Goal: Task Accomplishment & Management: Manage account settings

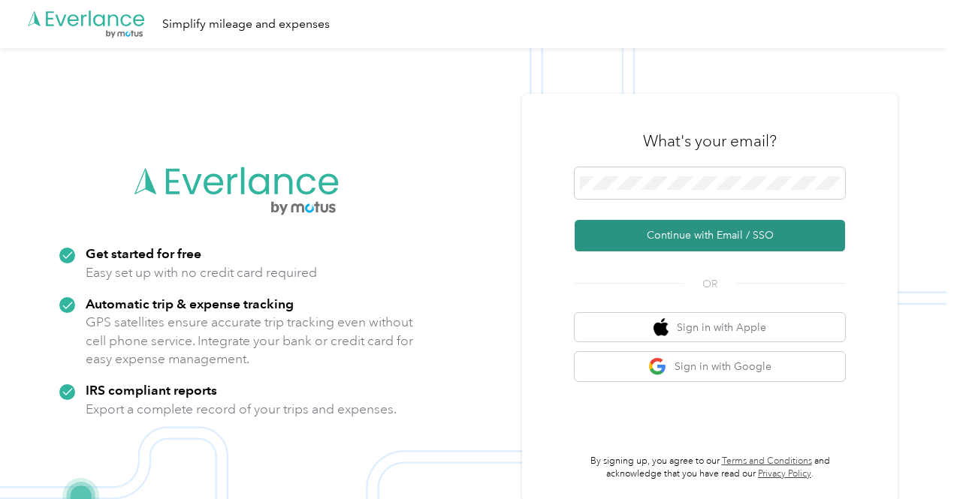
click at [676, 232] on button "Continue with Email / SSO" at bounding box center [710, 236] width 270 height 32
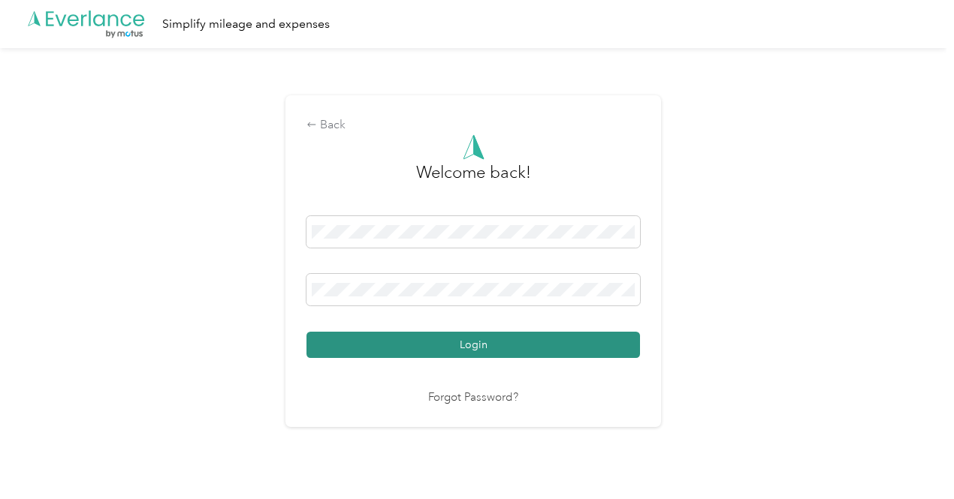
click at [485, 342] on button "Login" at bounding box center [472, 345] width 333 height 26
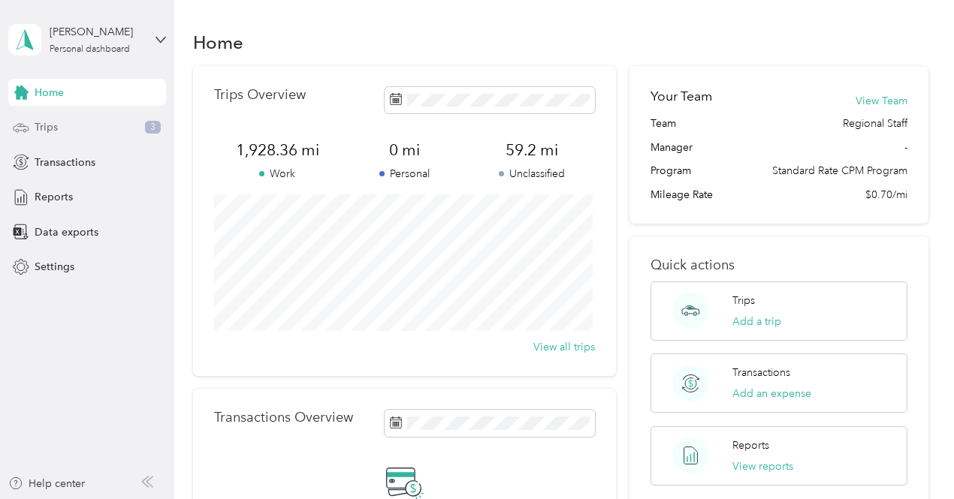
click at [48, 119] on span "Trips" at bounding box center [46, 127] width 23 height 16
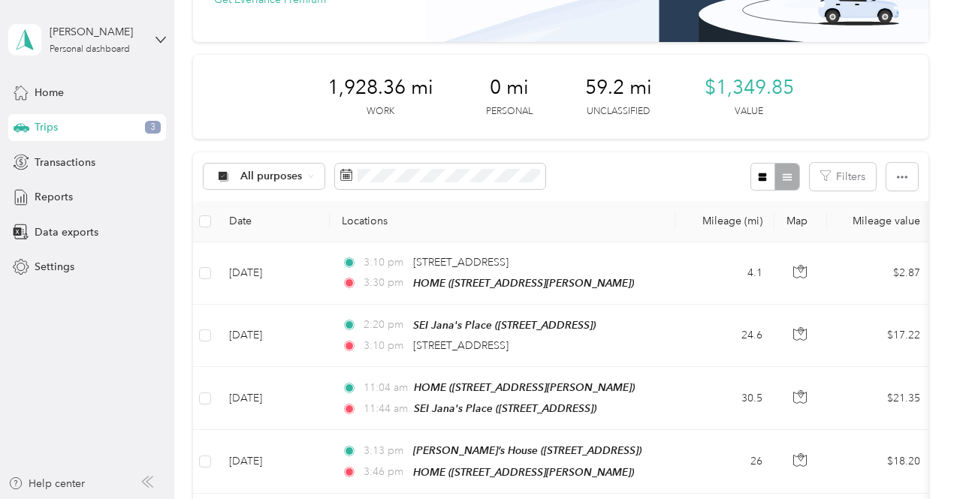
scroll to position [300, 0]
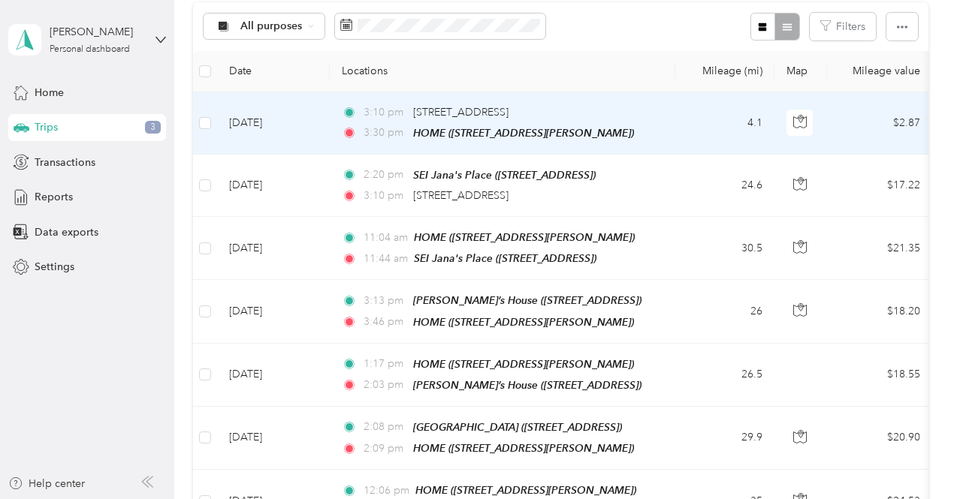
click at [317, 112] on td "[DATE]" at bounding box center [273, 123] width 113 height 62
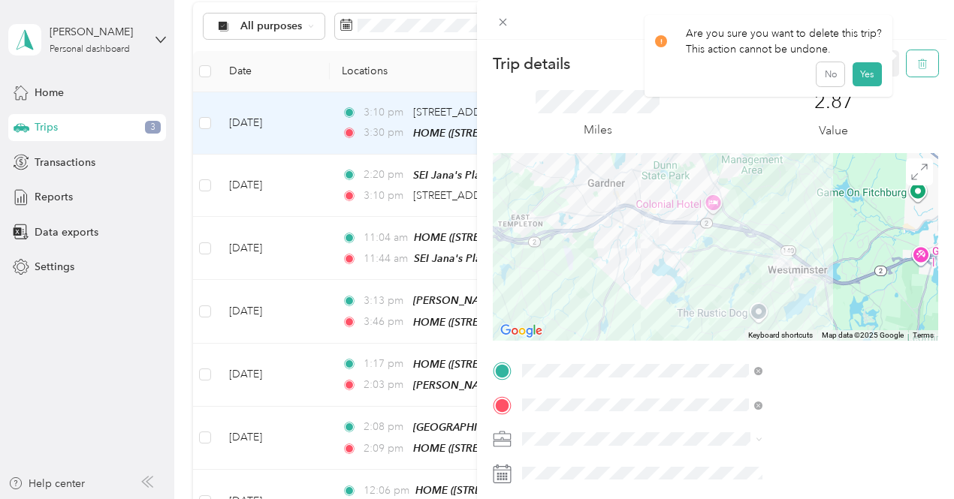
click at [917, 69] on icon "button" at bounding box center [922, 64] width 11 height 11
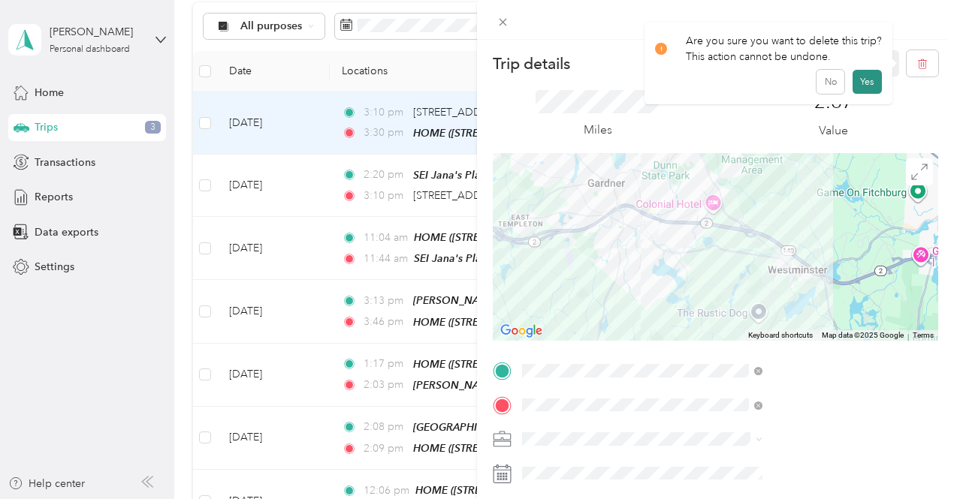
click at [870, 83] on button "Yes" at bounding box center [866, 82] width 29 height 24
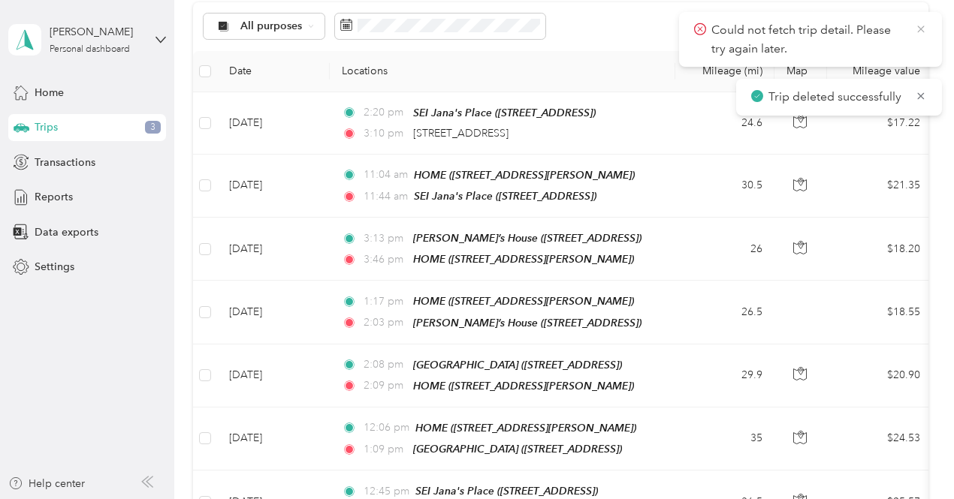
click at [920, 34] on icon at bounding box center [921, 30] width 12 height 14
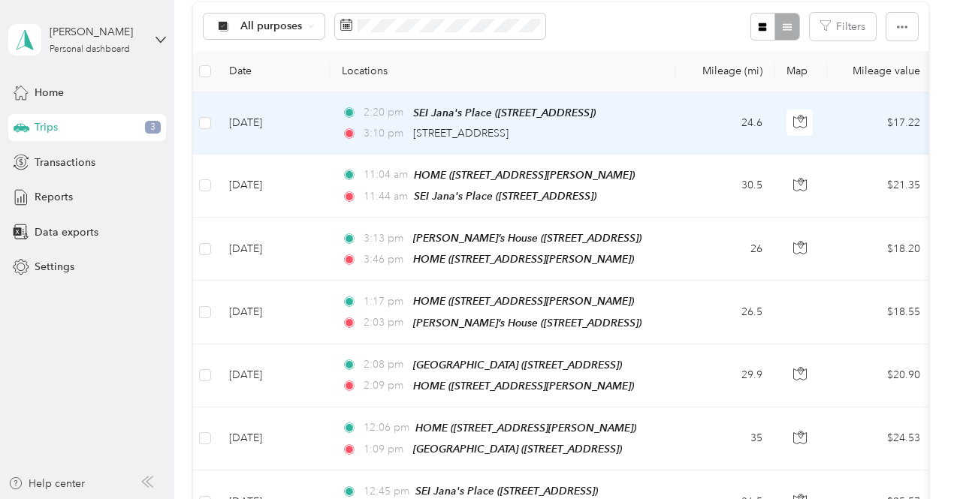
click at [317, 115] on td "[DATE]" at bounding box center [273, 123] width 113 height 62
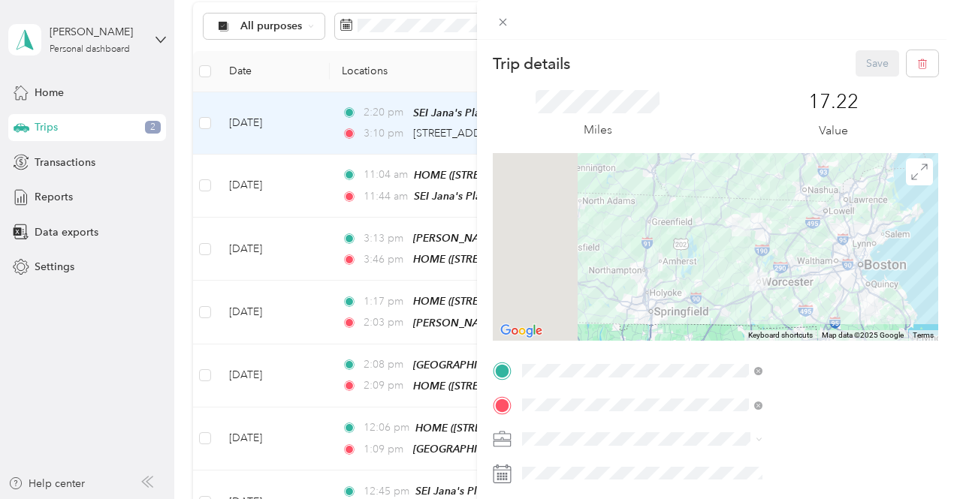
click at [755, 243] on span "[STREET_ADDRESS][PERSON_NAME]" at bounding box center [798, 244] width 179 height 13
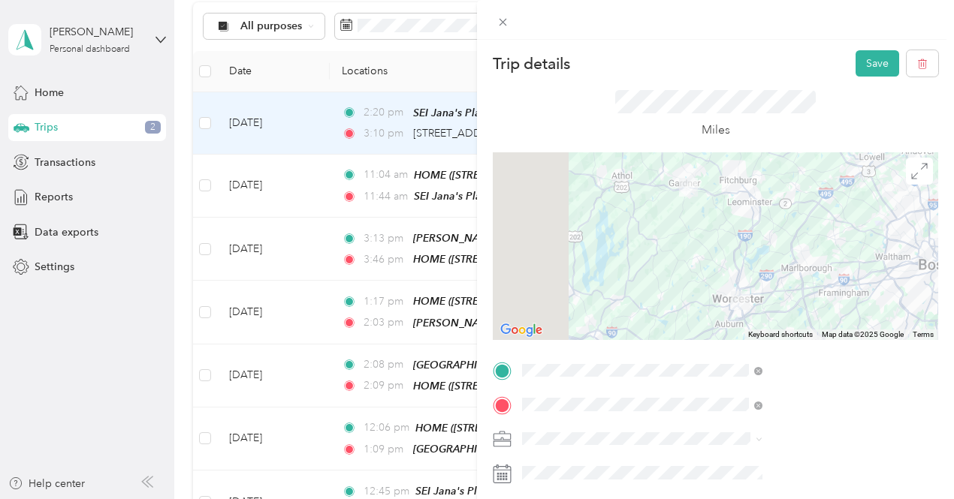
scroll to position [150, 0]
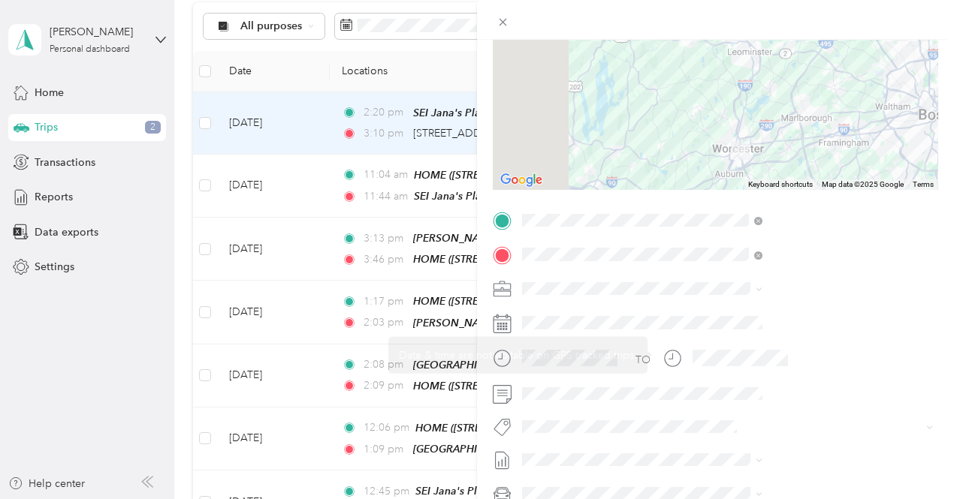
click at [731, 277] on span at bounding box center [727, 289] width 421 height 24
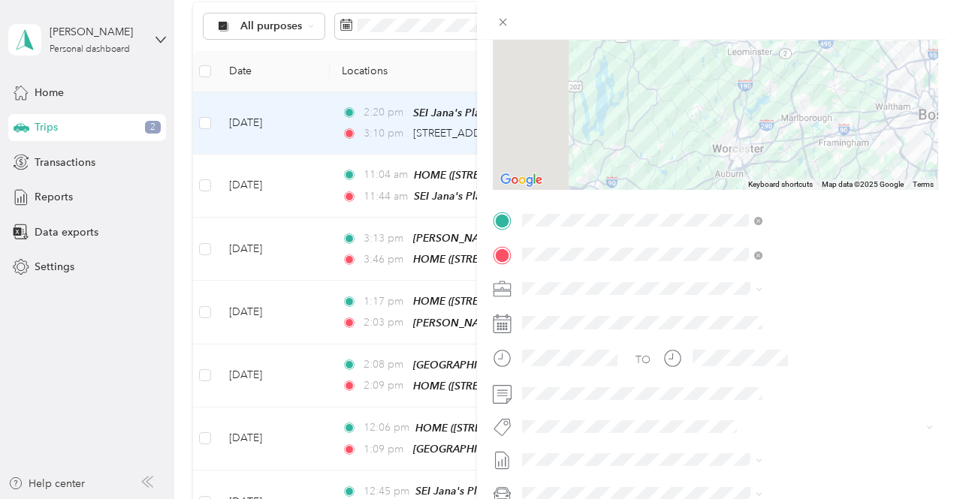
click at [714, 315] on div "End Mass Overdose Inc" at bounding box center [801, 312] width 230 height 16
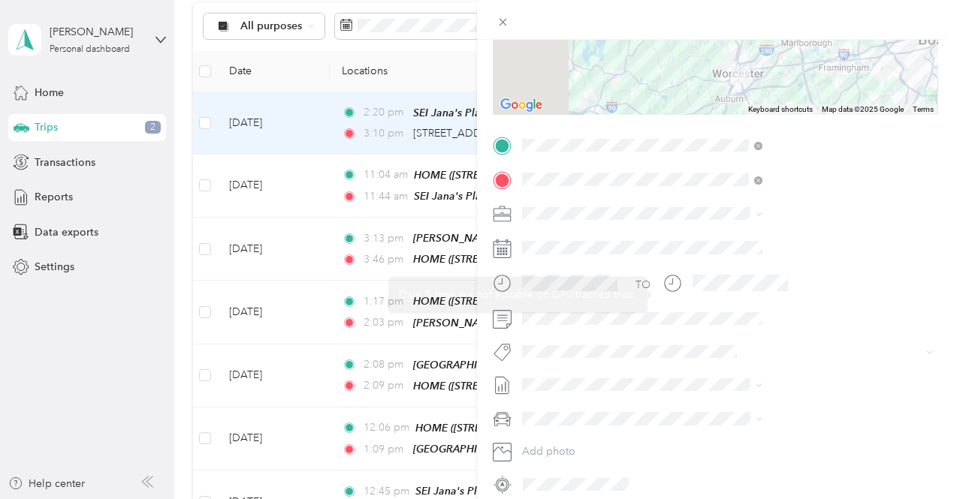
scroll to position [288, 0]
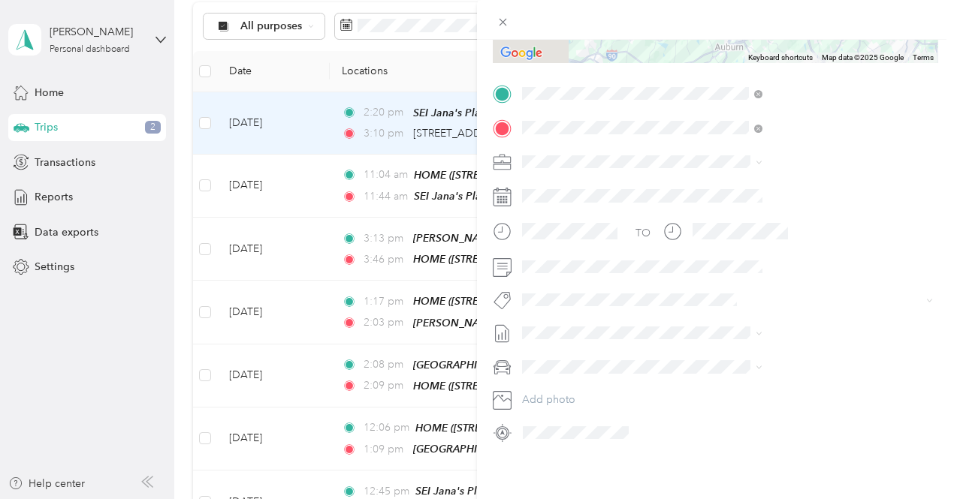
click at [715, 109] on button "Bsas" at bounding box center [706, 109] width 40 height 19
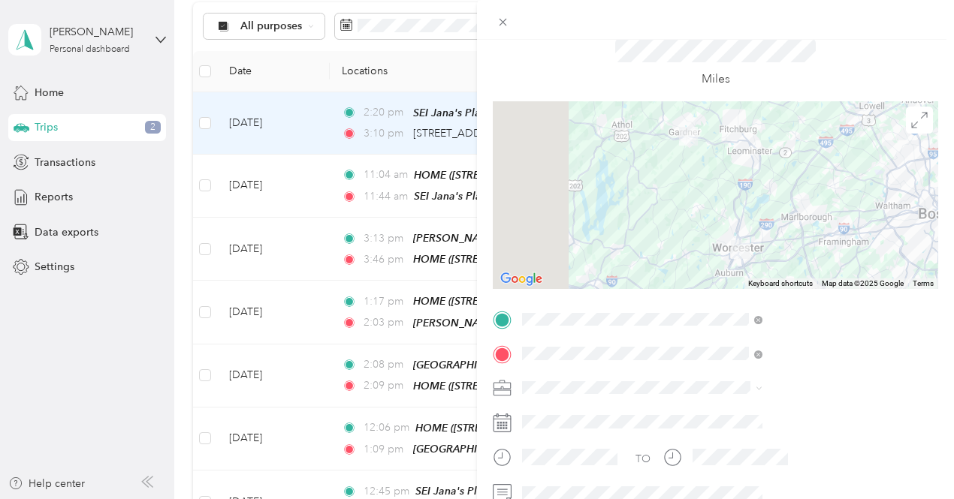
scroll to position [0, 0]
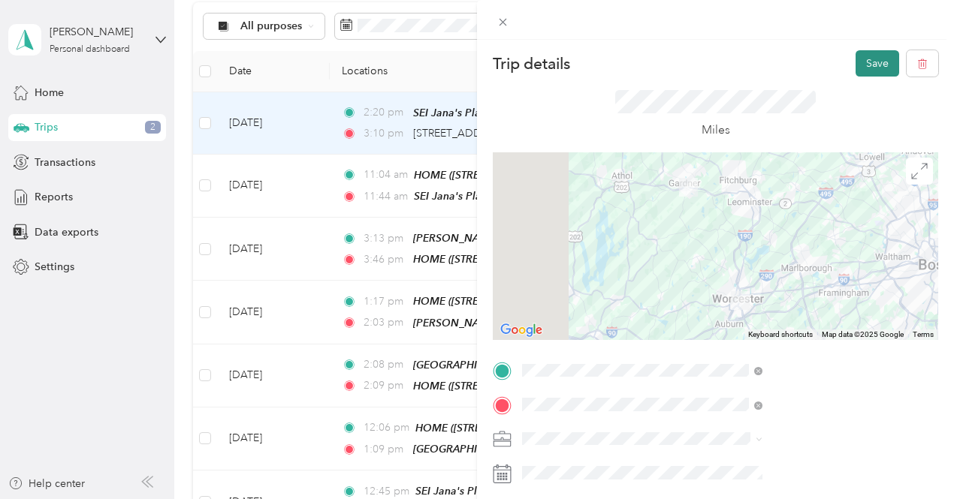
click at [877, 67] on button "Save" at bounding box center [877, 63] width 44 height 26
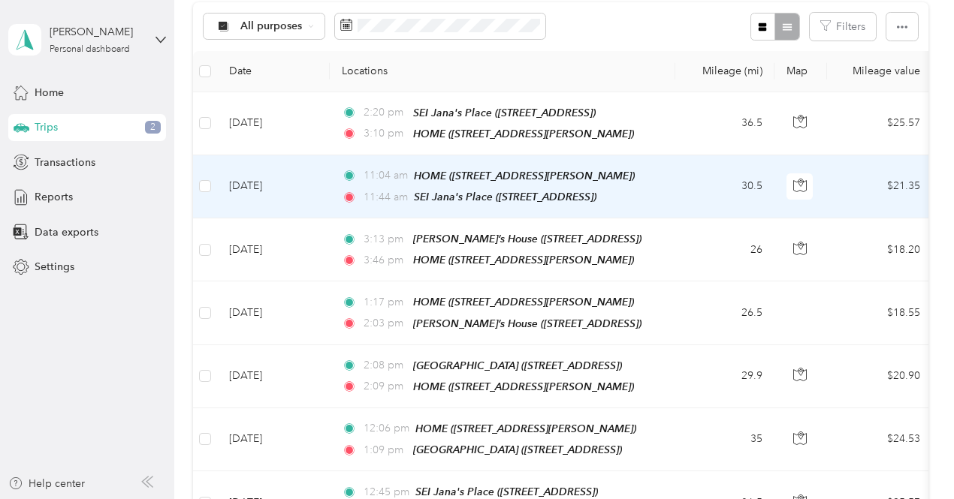
click at [315, 171] on td "[DATE]" at bounding box center [273, 186] width 113 height 63
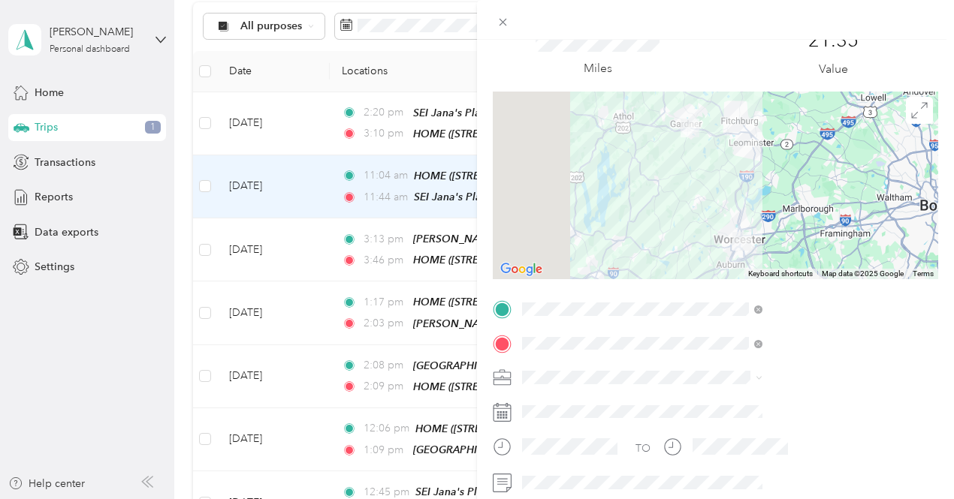
scroll to position [75, 0]
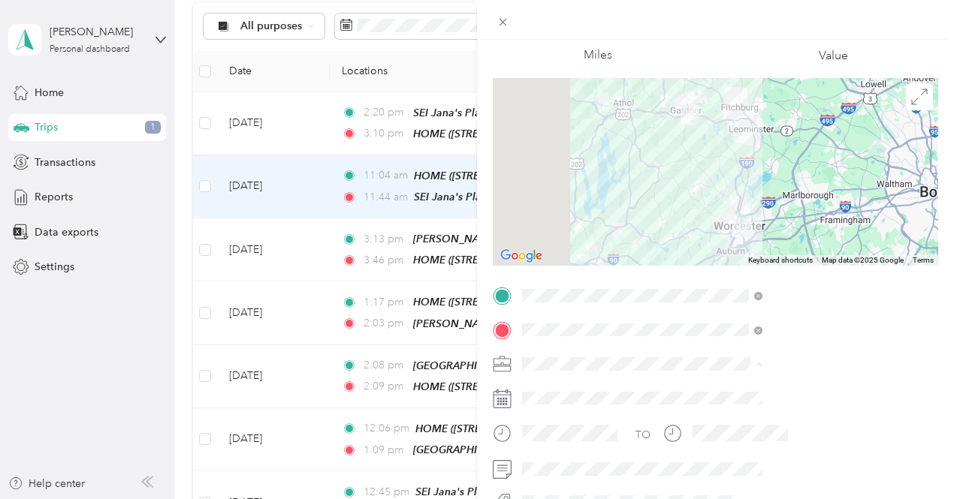
click at [747, 394] on li "End Mass Overdose Inc" at bounding box center [801, 390] width 251 height 26
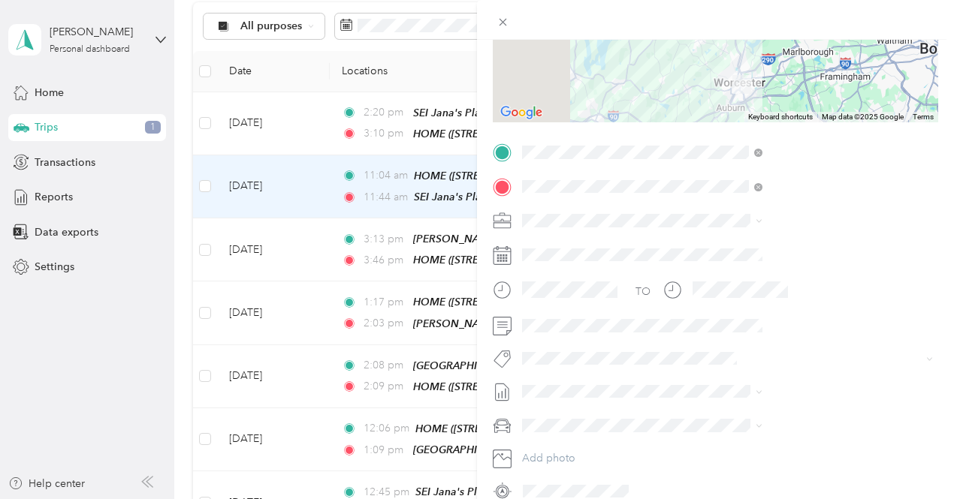
scroll to position [288, 0]
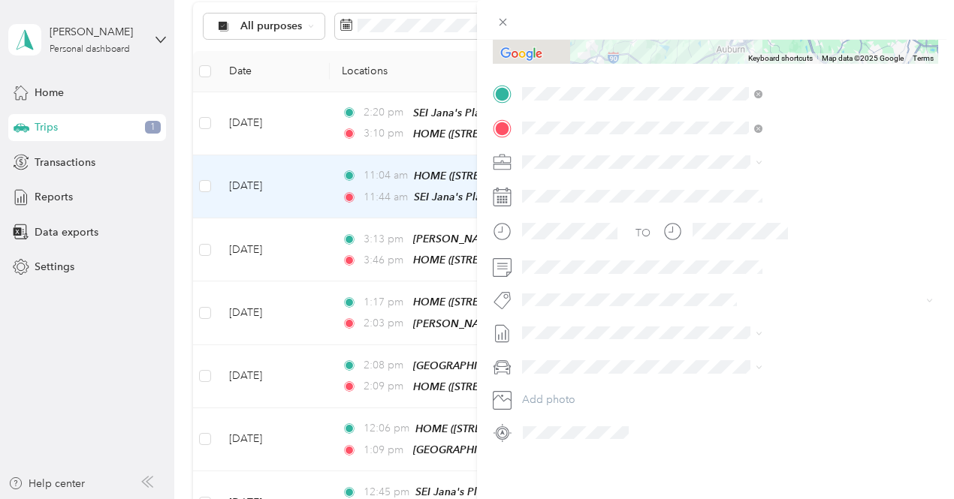
click at [718, 102] on button "Bsas" at bounding box center [706, 102] width 40 height 19
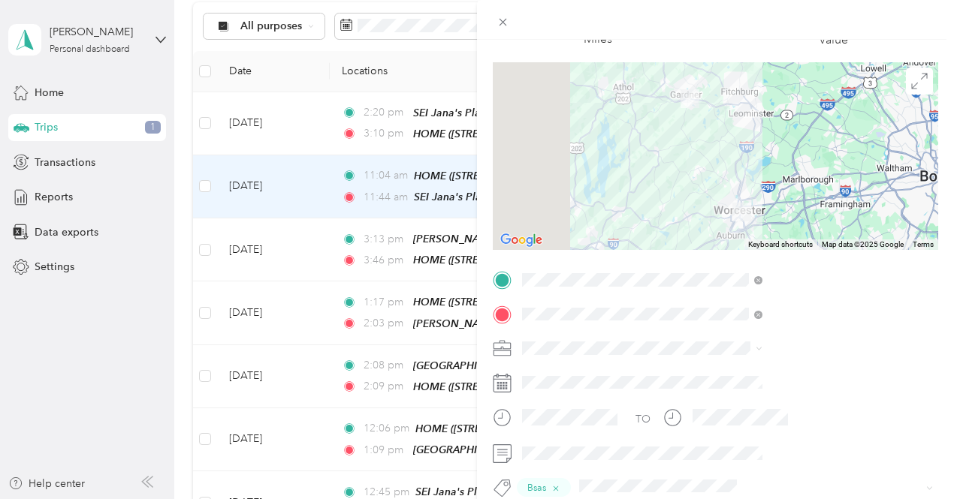
scroll to position [0, 0]
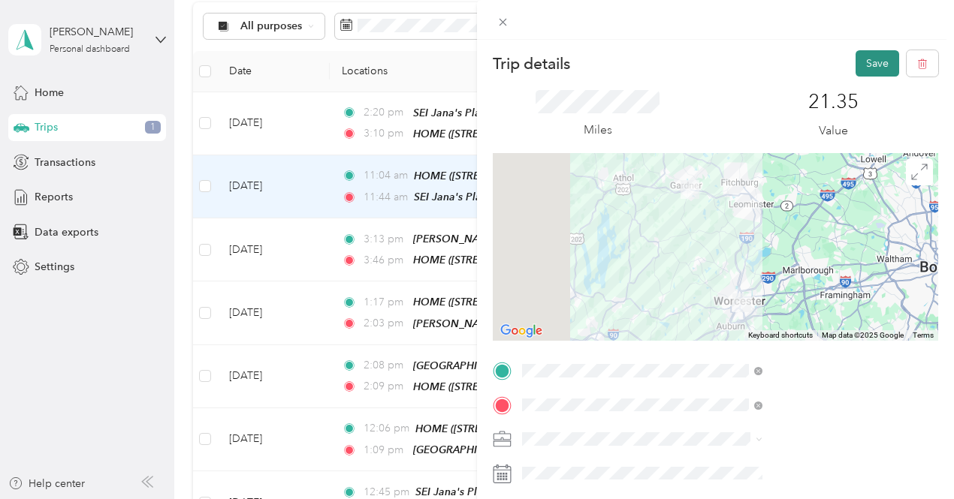
click at [862, 61] on button "Save" at bounding box center [877, 63] width 44 height 26
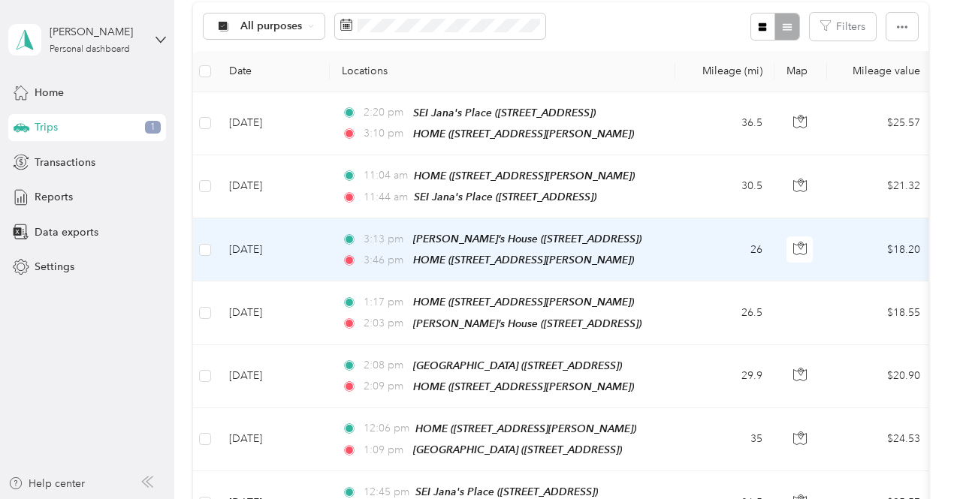
click at [324, 243] on td "[DATE]" at bounding box center [273, 250] width 113 height 63
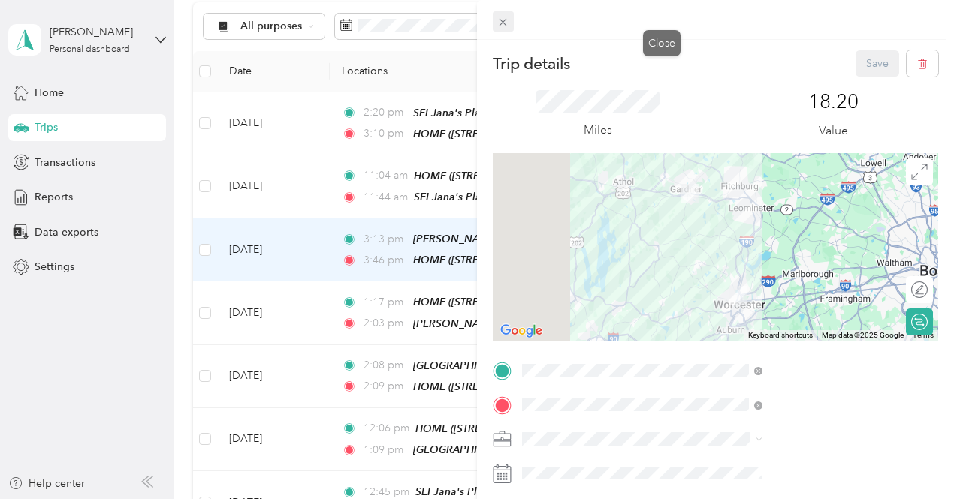
click at [509, 25] on icon at bounding box center [502, 22] width 13 height 13
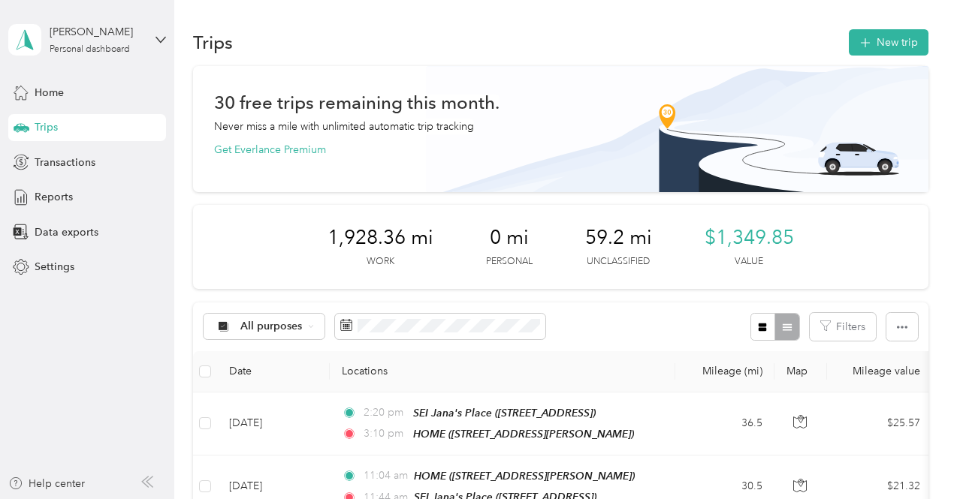
click at [152, 39] on div "[PERSON_NAME] Personal dashboard" at bounding box center [87, 40] width 158 height 53
click at [57, 123] on div "Log out" at bounding box center [51, 124] width 58 height 16
